Goal: Check status

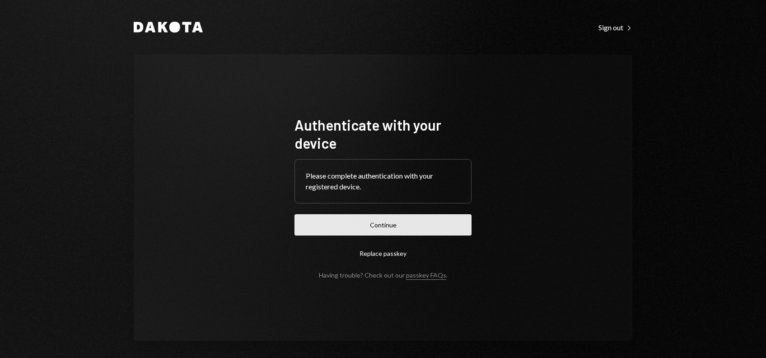
click at [362, 230] on button "Continue" at bounding box center [382, 224] width 177 height 21
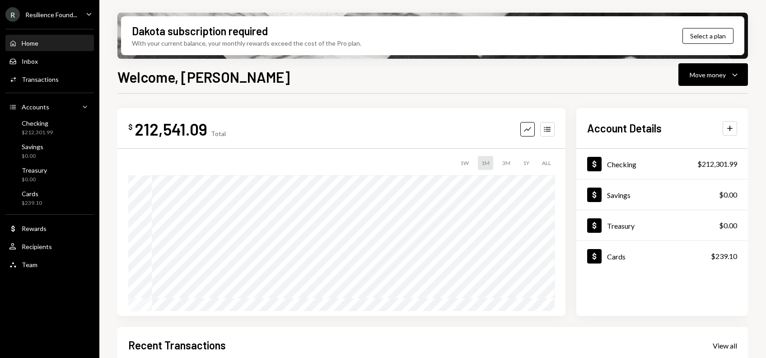
click at [54, 14] on div "Resilience Found..." at bounding box center [51, 15] width 52 height 8
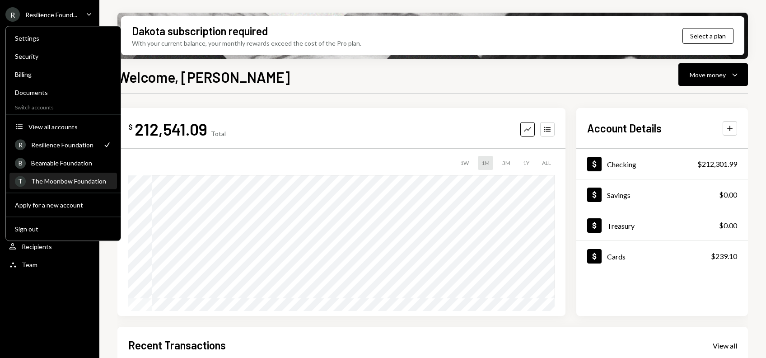
click at [44, 181] on div "The Moonbow Foundation" at bounding box center [71, 181] width 80 height 8
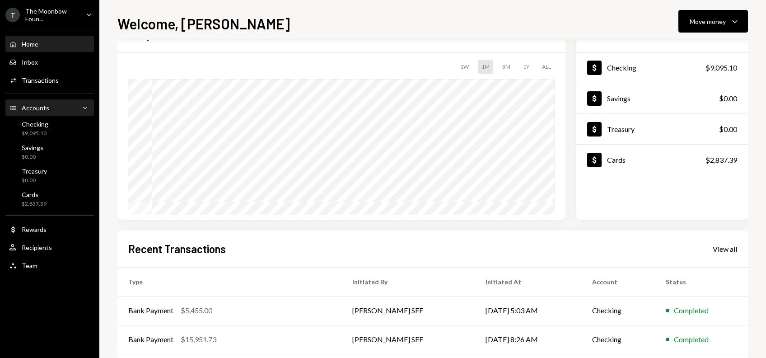
scroll to position [60, 0]
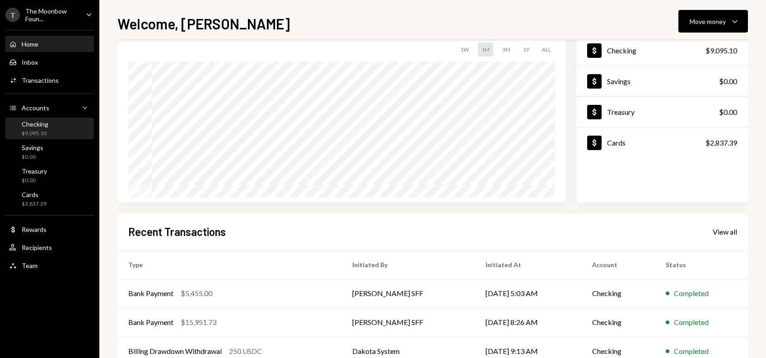
click at [33, 123] on div "Checking" at bounding box center [35, 124] width 27 height 8
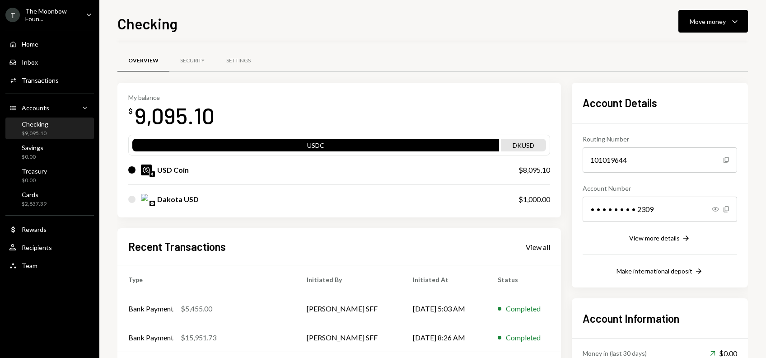
scroll to position [98, 0]
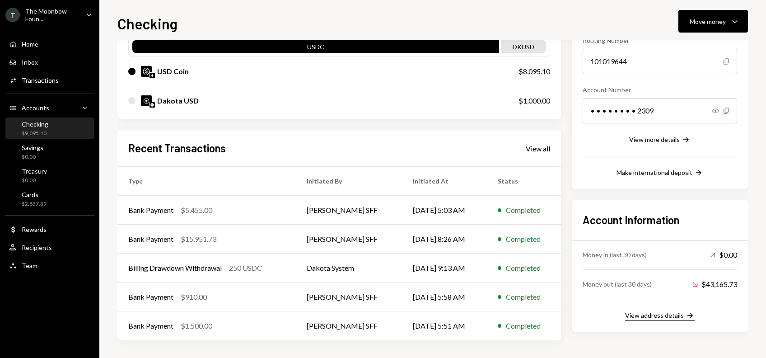
click at [664, 318] on div "View address details" at bounding box center [654, 315] width 59 height 8
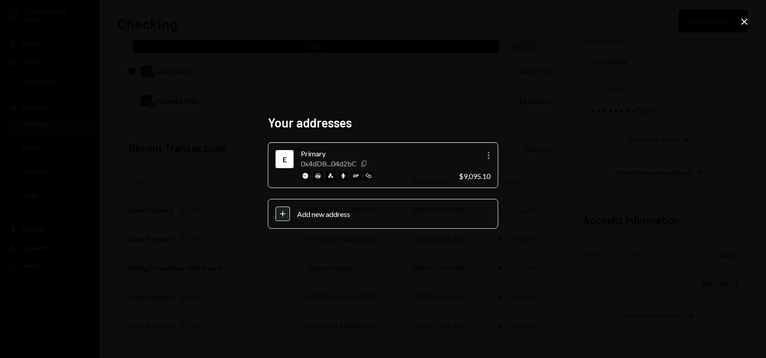
click at [364, 164] on icon "Copy" at bounding box center [363, 163] width 7 height 7
click at [741, 19] on icon "Close" at bounding box center [744, 21] width 11 height 11
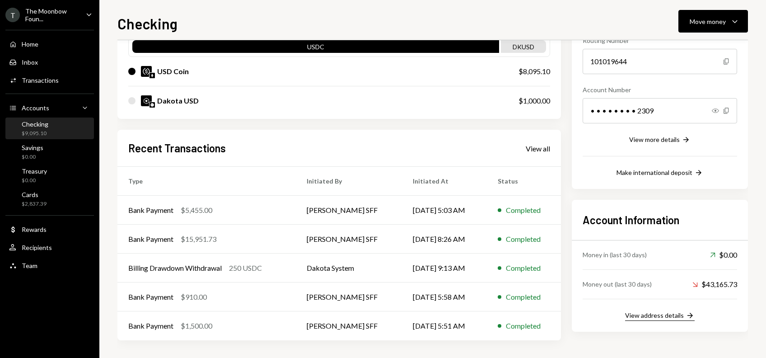
click at [638, 316] on div "View address details" at bounding box center [654, 315] width 59 height 8
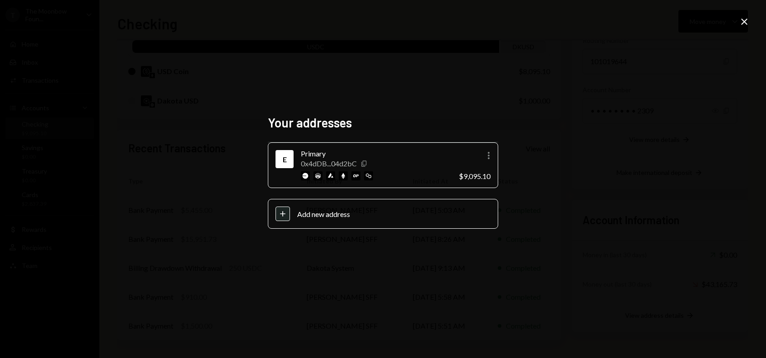
click at [365, 164] on icon "Copy" at bounding box center [363, 163] width 7 height 7
click at [565, 65] on div "Your addresses E Primary 0x4dDB...04d2bC Copy More $9,095.10 Plus Add new addre…" at bounding box center [383, 179] width 766 height 358
click at [654, 162] on div "Your addresses E Primary 0x4dDB...04d2bC Copy More $9,095.10 Plus Add new addre…" at bounding box center [383, 179] width 766 height 358
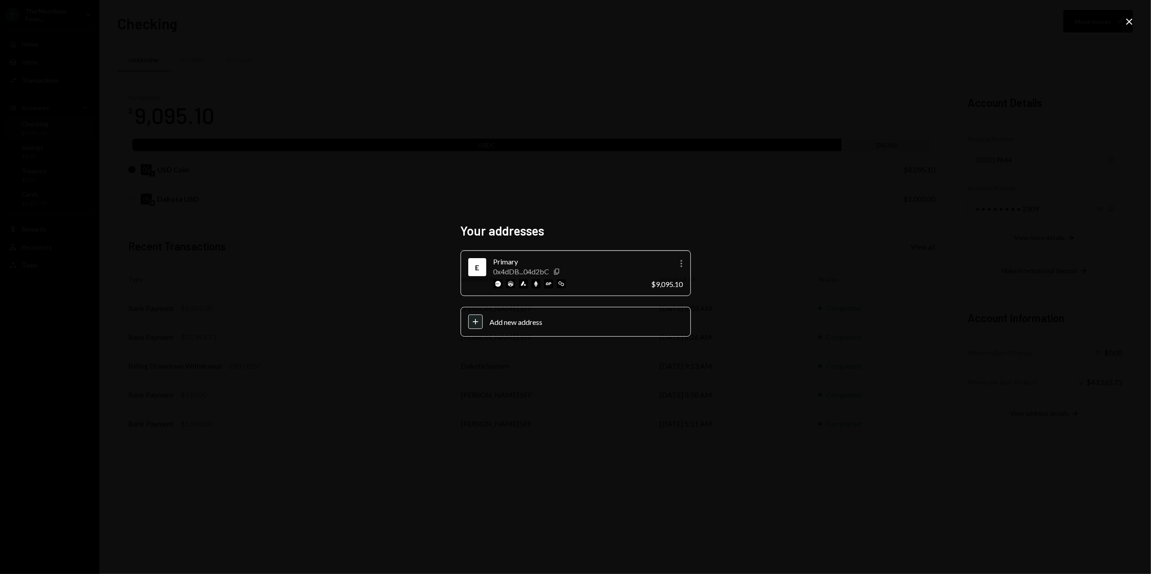
scroll to position [0, 0]
drag, startPoint x: 810, startPoint y: 114, endPoint x: 815, endPoint y: 114, distance: 5.4
click at [766, 114] on div "Your addresses E Primary 0x4dDB...04d2bC Copy More $9,095.10 Plus Add new addre…" at bounding box center [575, 287] width 1151 height 574
click at [766, 20] on icon "Close" at bounding box center [1129, 21] width 11 height 11
